Goal: Communication & Community: Answer question/provide support

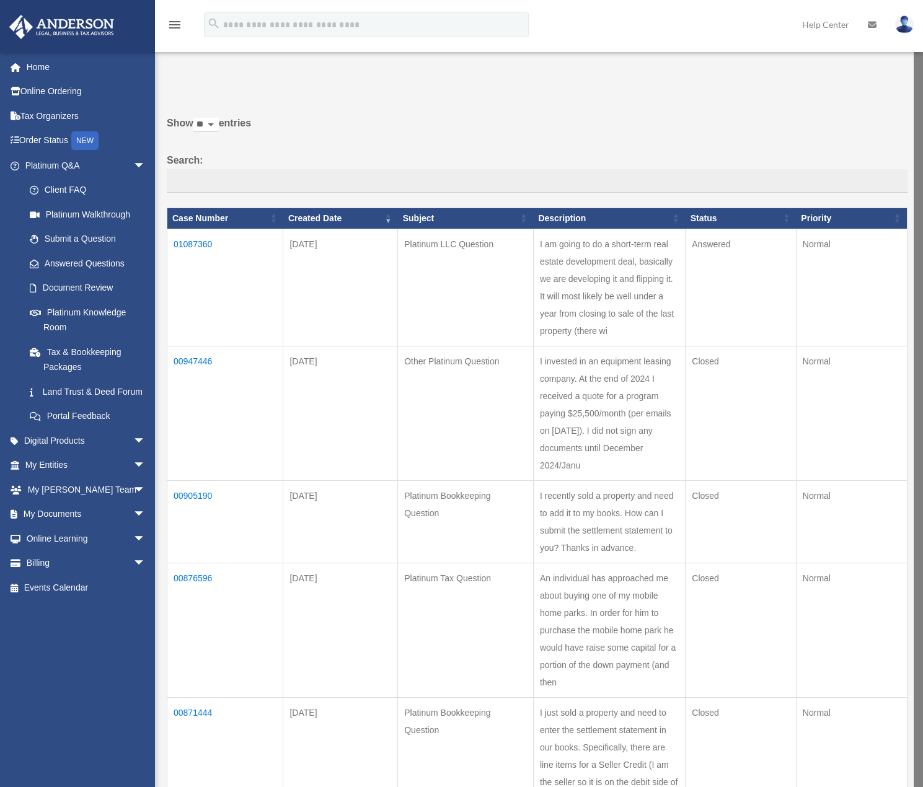
scroll to position [64, 0]
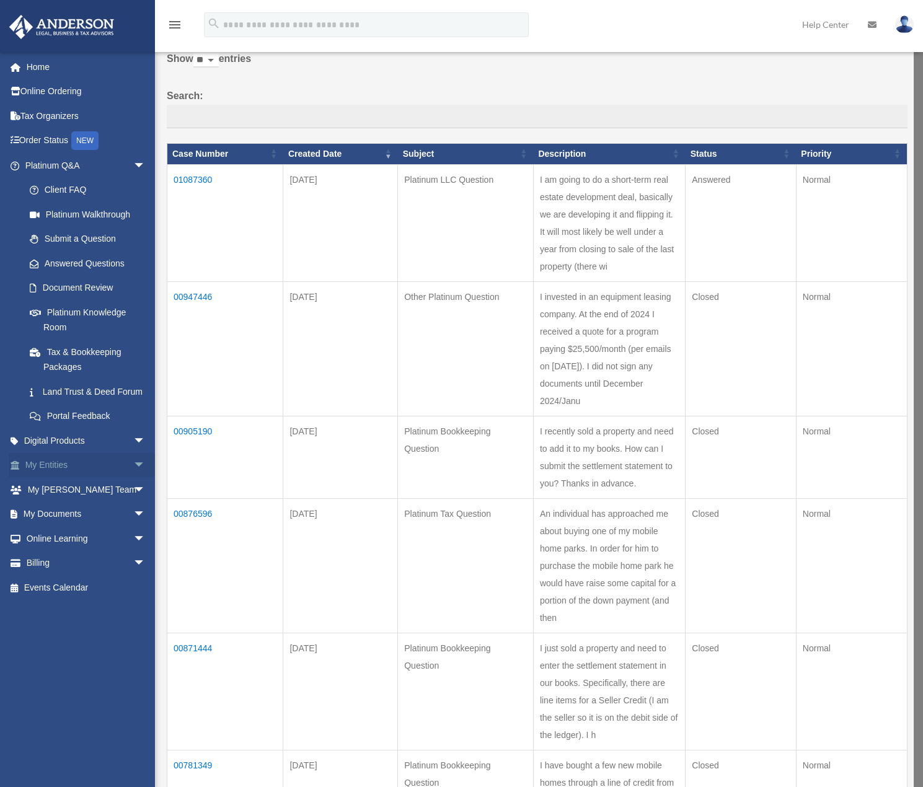
click at [133, 475] on span "arrow_drop_down" at bounding box center [145, 465] width 25 height 25
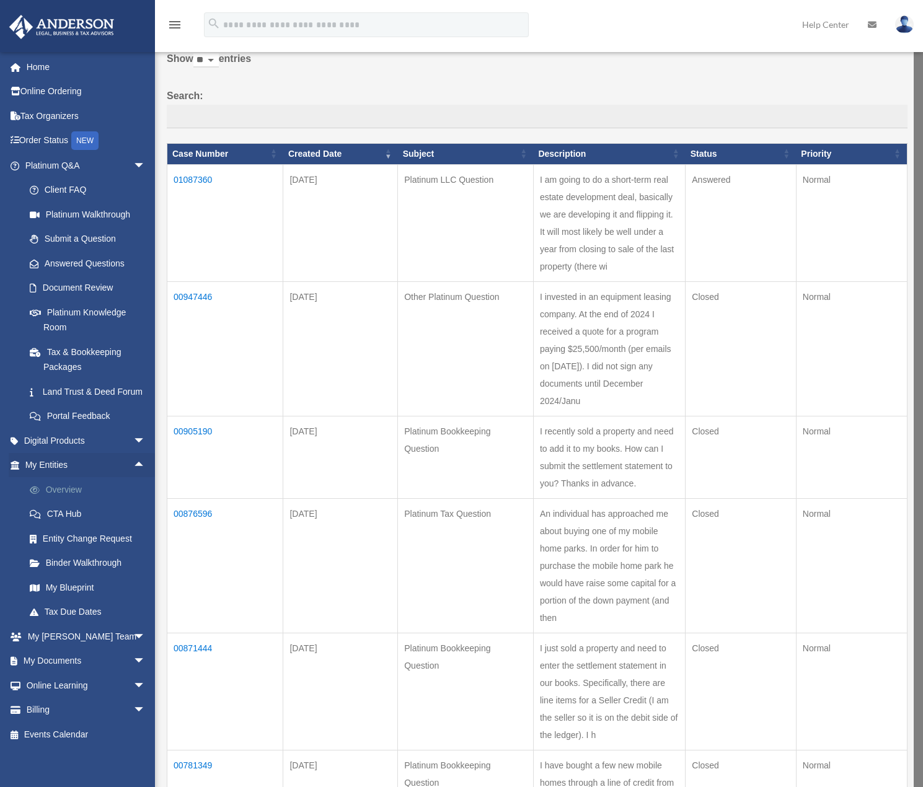
click at [57, 502] on link "Overview" at bounding box center [90, 489] width 147 height 25
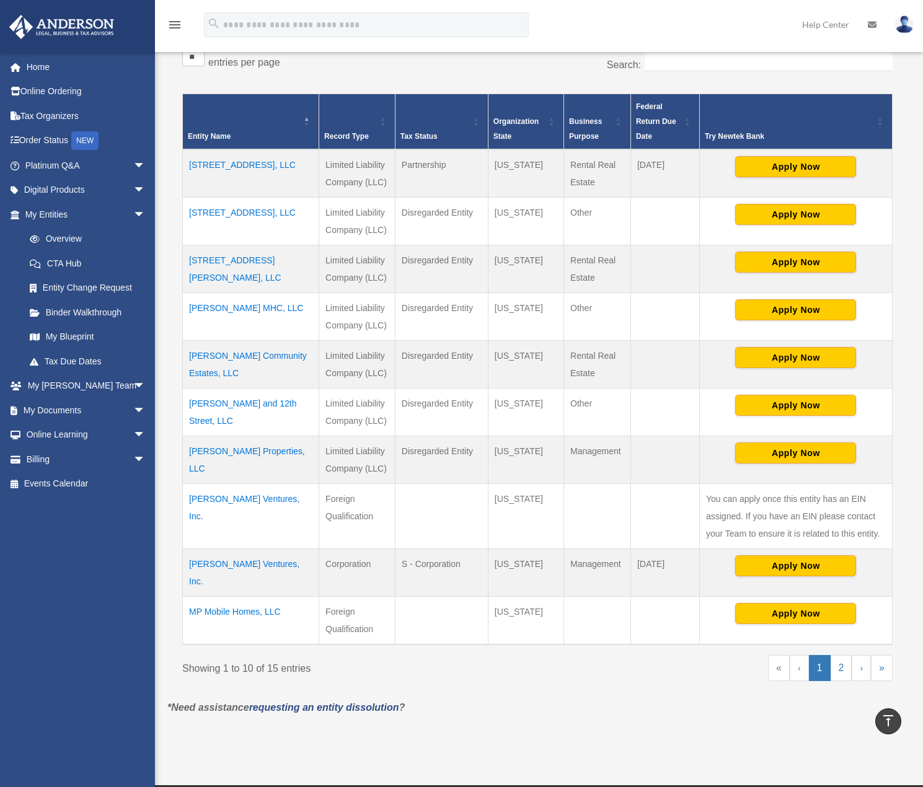
scroll to position [186, 0]
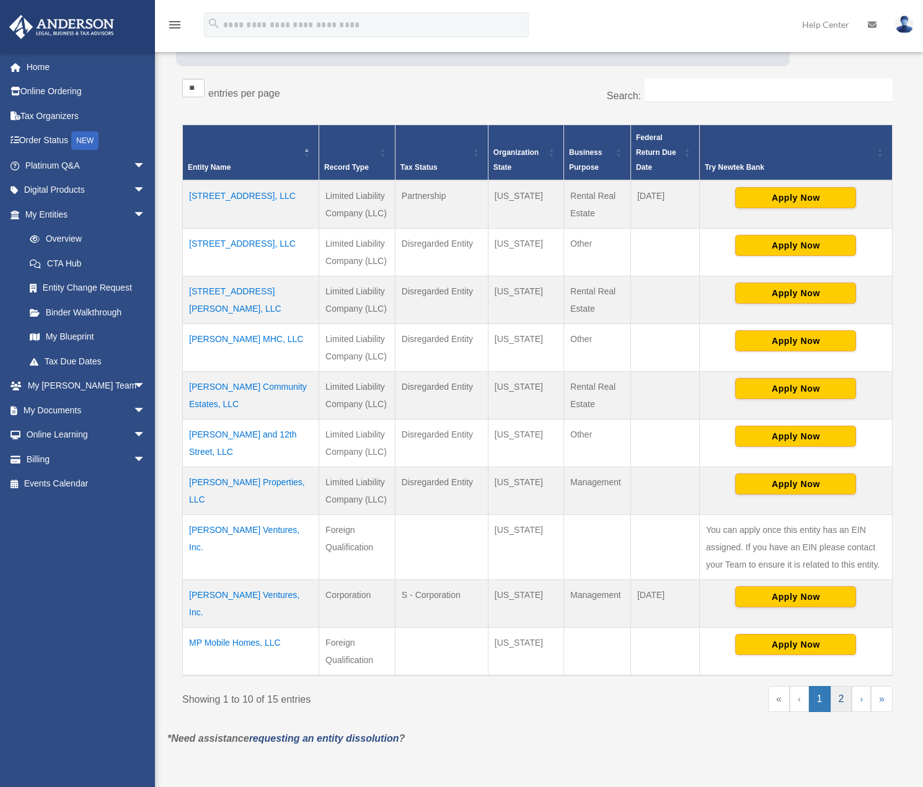
click at [847, 686] on link "2" at bounding box center [842, 699] width 22 height 26
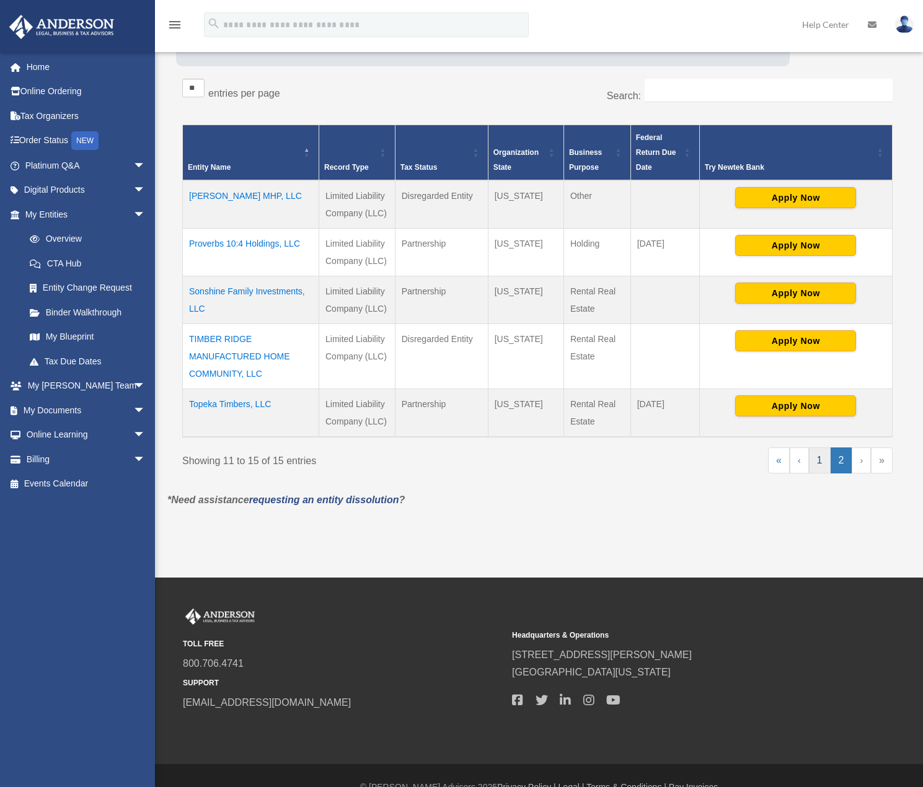
click at [821, 457] on link "1" at bounding box center [820, 461] width 22 height 26
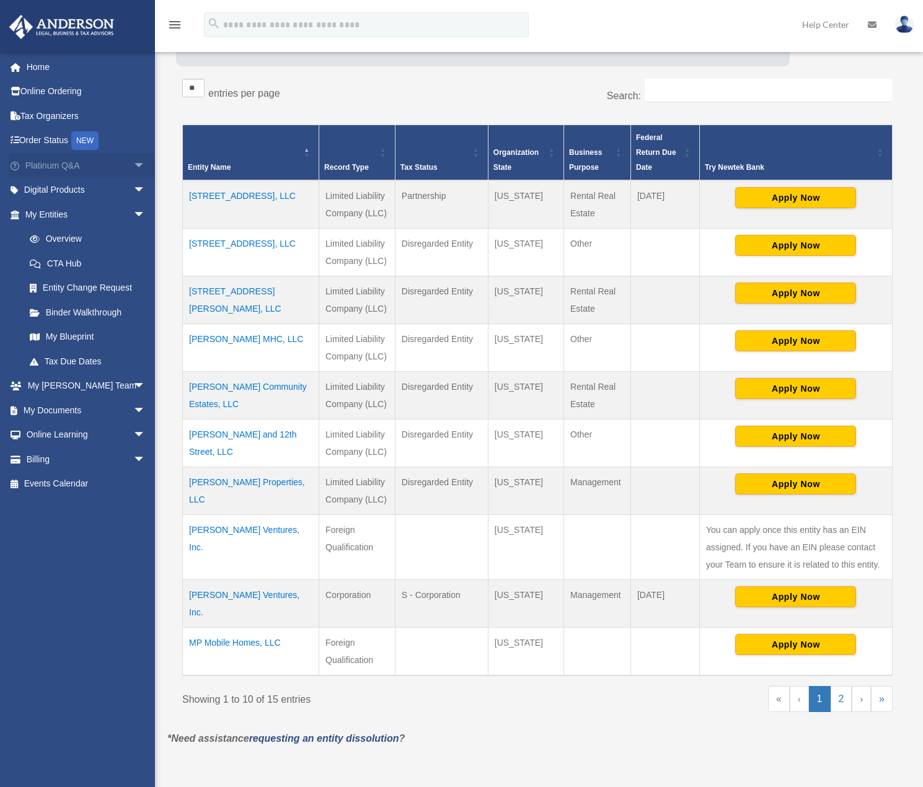
click at [133, 169] on span "arrow_drop_down" at bounding box center [145, 165] width 25 height 25
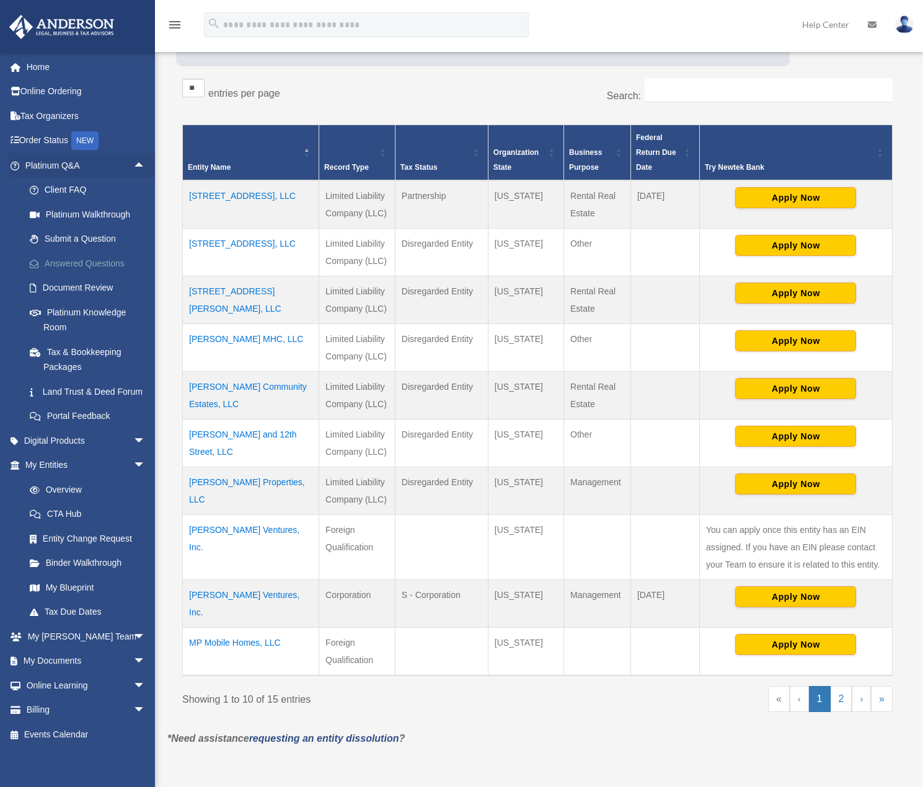
click at [76, 267] on link "Answered Questions" at bounding box center [90, 263] width 147 height 25
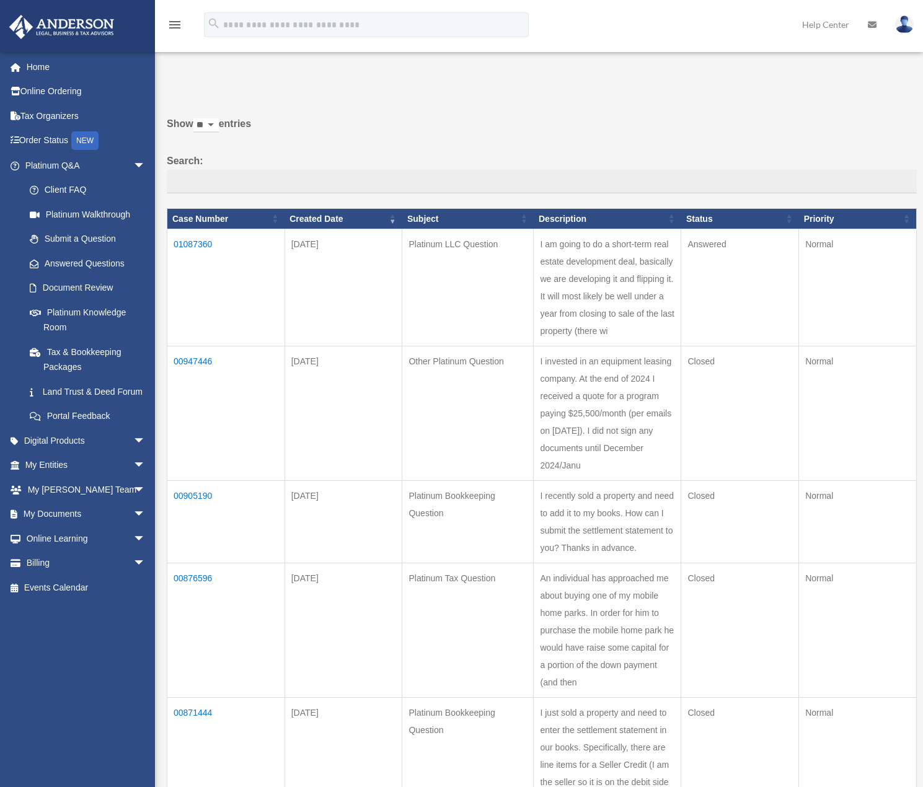
click at [206, 242] on td "01087360" at bounding box center [226, 287] width 118 height 117
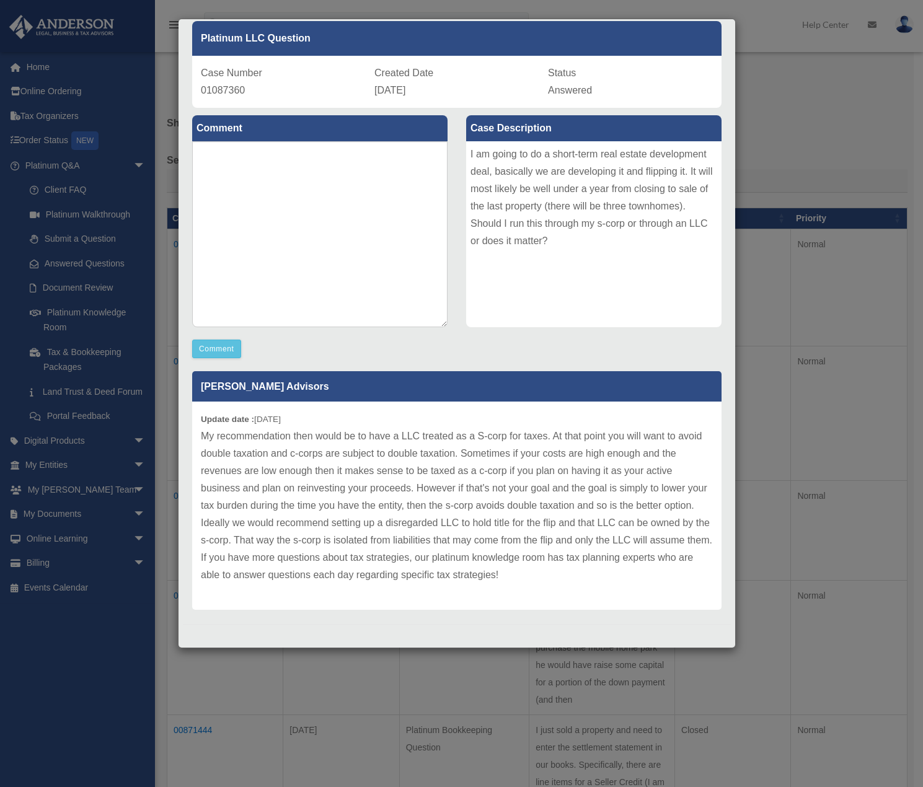
click at [780, 147] on div "Case Detail × Platinum LLC Question Case Number 01087360 Created Date [DATE] St…" at bounding box center [461, 393] width 923 height 787
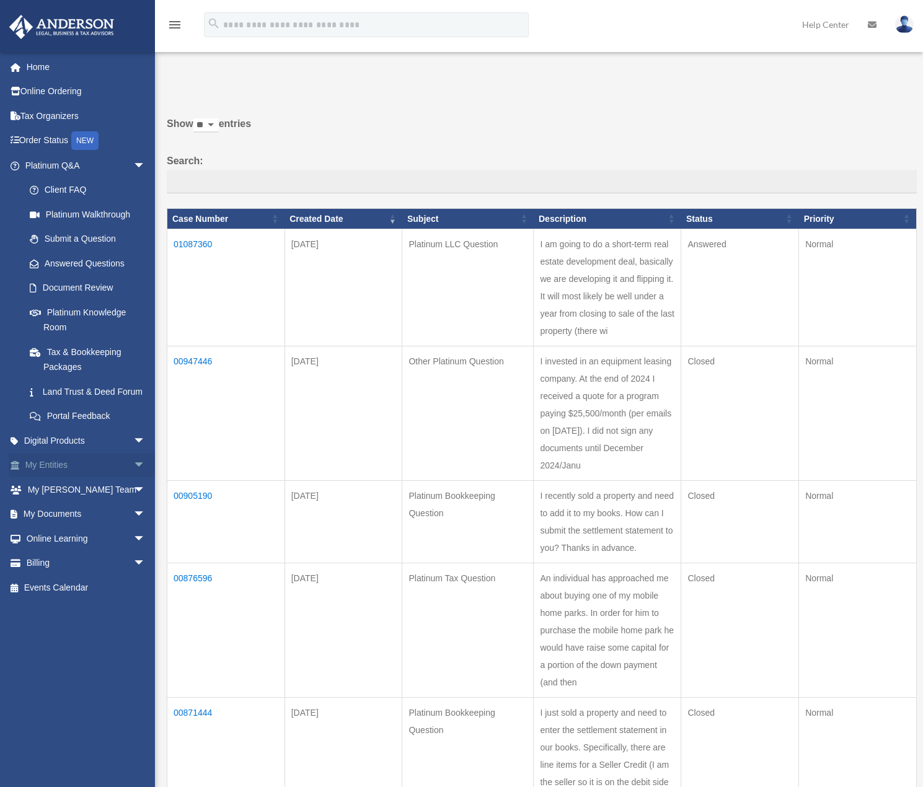
click at [133, 479] on span "arrow_drop_down" at bounding box center [145, 465] width 25 height 25
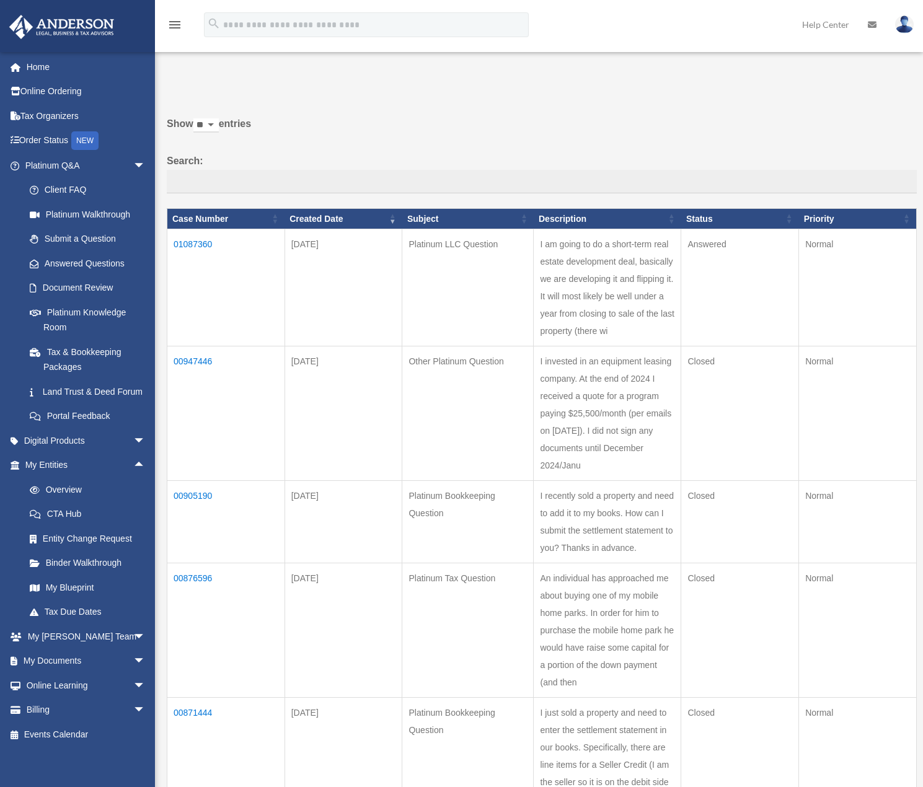
click at [215, 244] on td "01087360" at bounding box center [226, 287] width 118 height 117
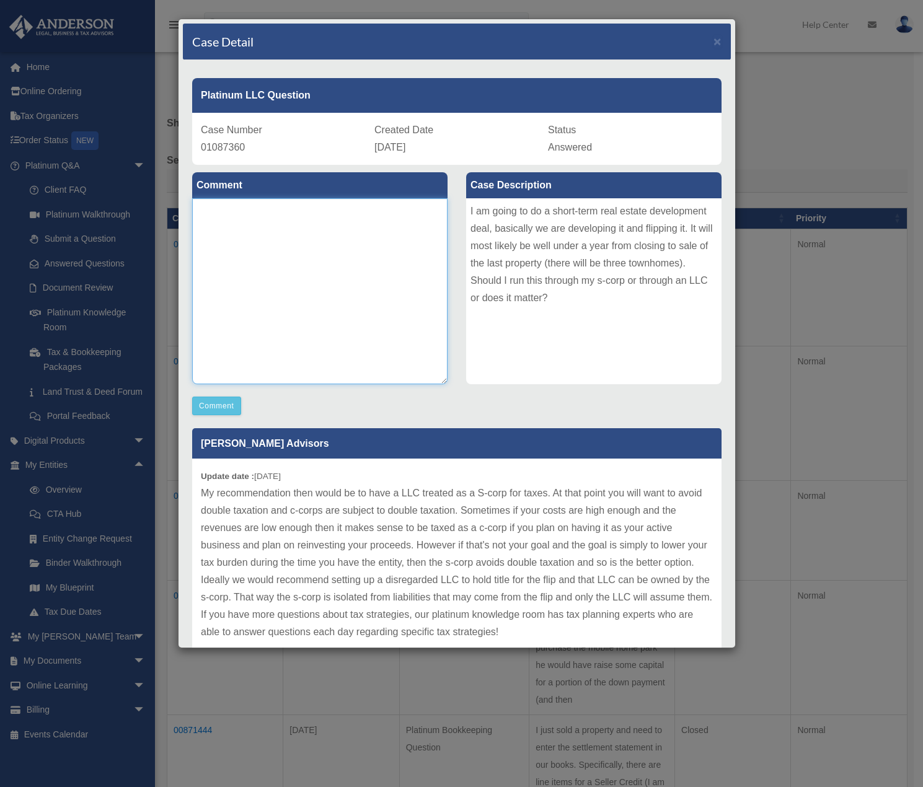
click at [317, 245] on textarea at bounding box center [319, 291] width 255 height 186
type textarea "**"
click at [230, 400] on button "Comment" at bounding box center [216, 406] width 49 height 19
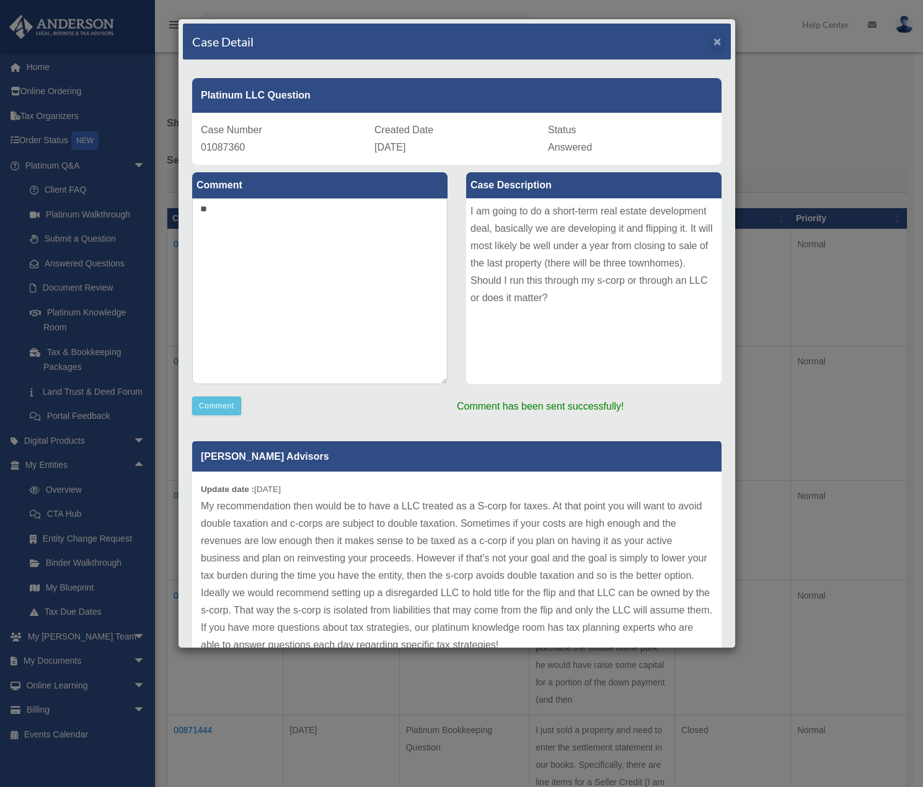
click at [705, 45] on div "menu search Site Menu add [PERSON_NAME][EMAIL_ADDRESS][DOMAIN_NAME] My Profile …" at bounding box center [457, 787] width 914 height 1575
